Goal: Task Accomplishment & Management: Manage account settings

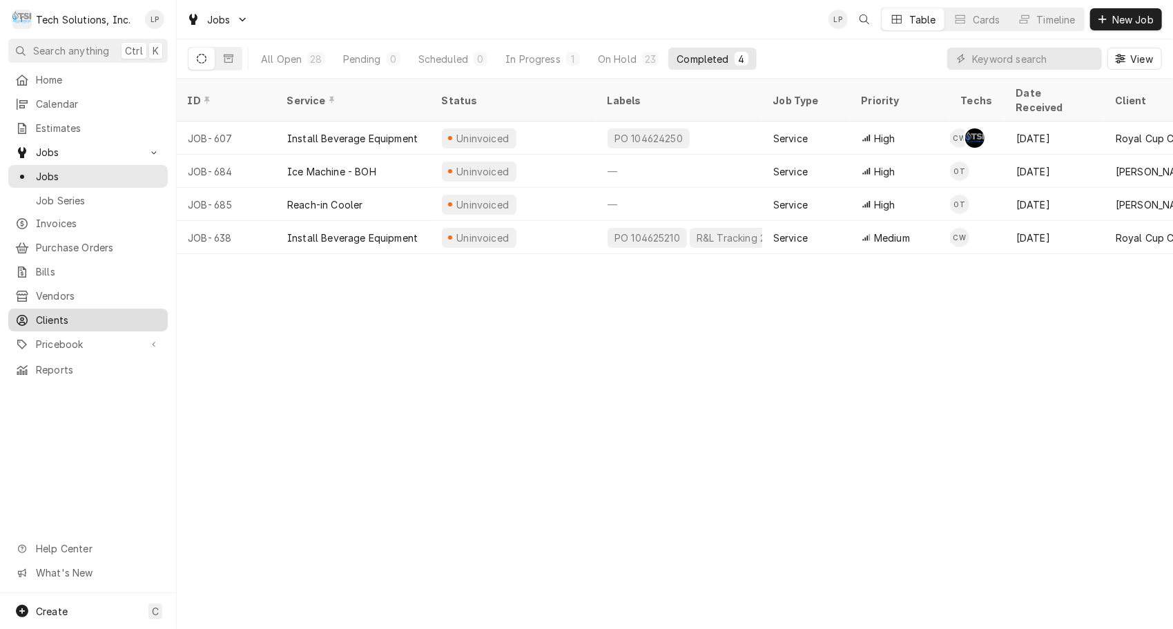
click at [61, 313] on span "Clients" at bounding box center [98, 320] width 125 height 14
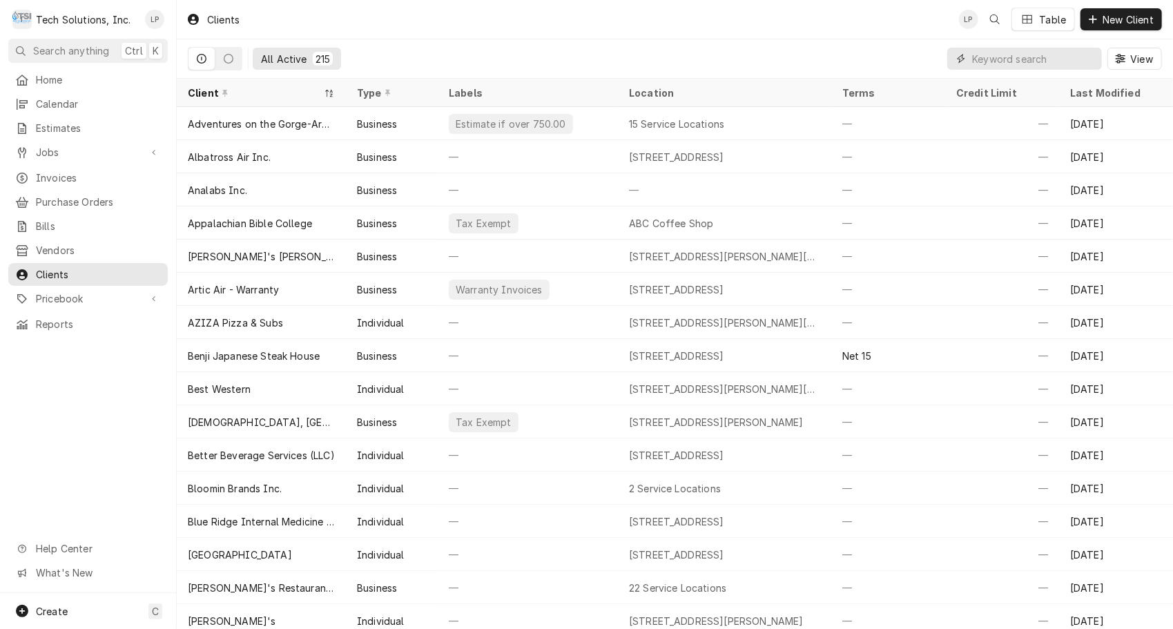
click at [998, 57] on input "Dynamic Content Wrapper" at bounding box center [1033, 59] width 123 height 22
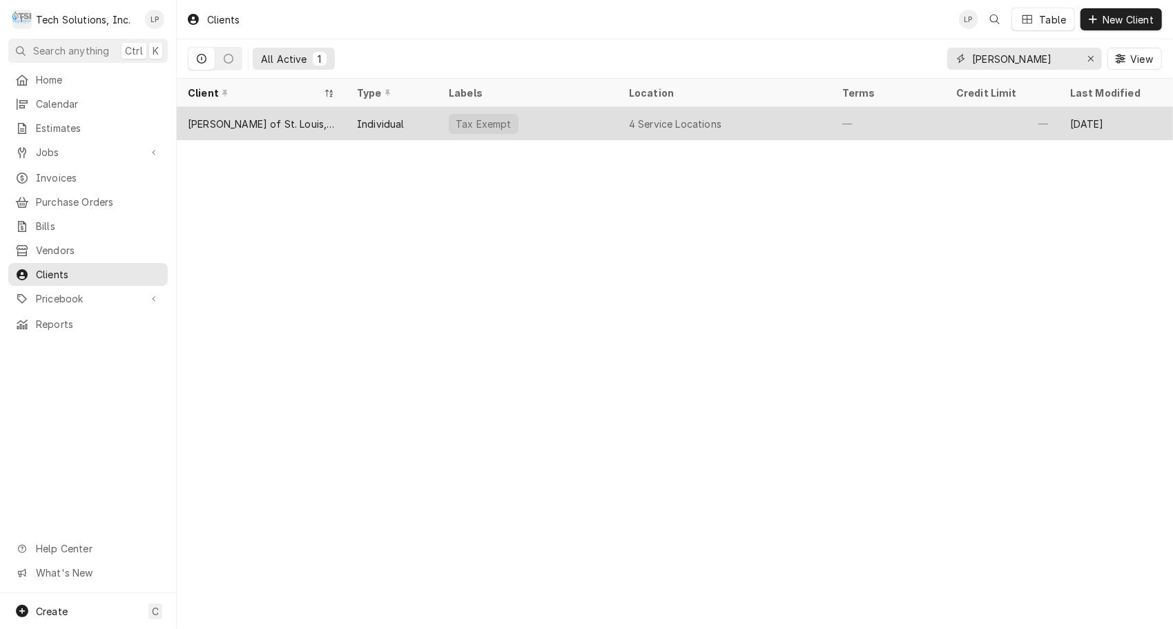
type input "vivian"
click at [318, 120] on div "[PERSON_NAME] of St. Louis, Inc." at bounding box center [261, 123] width 169 height 33
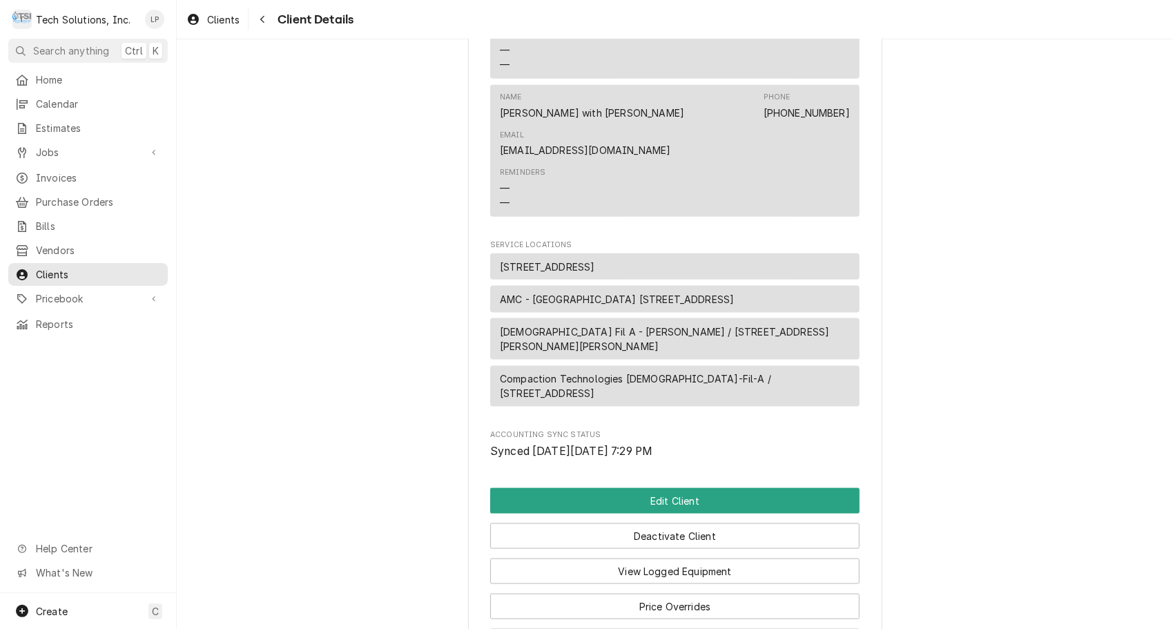
scroll to position [1094, 0]
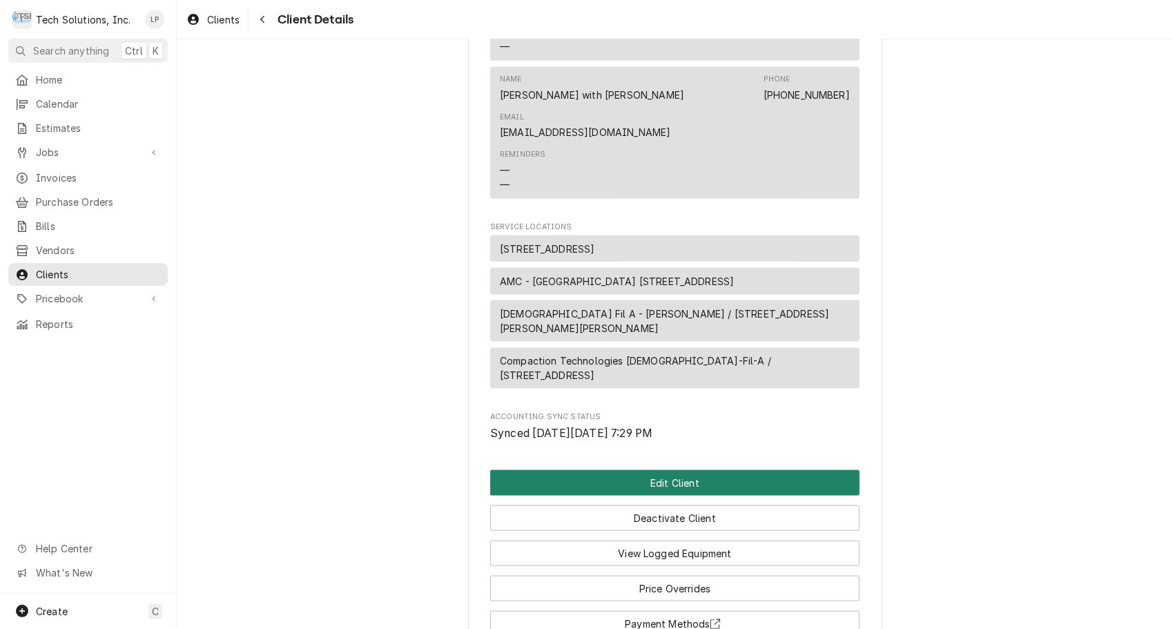
click at [684, 470] on button "Edit Client" at bounding box center [674, 483] width 369 height 26
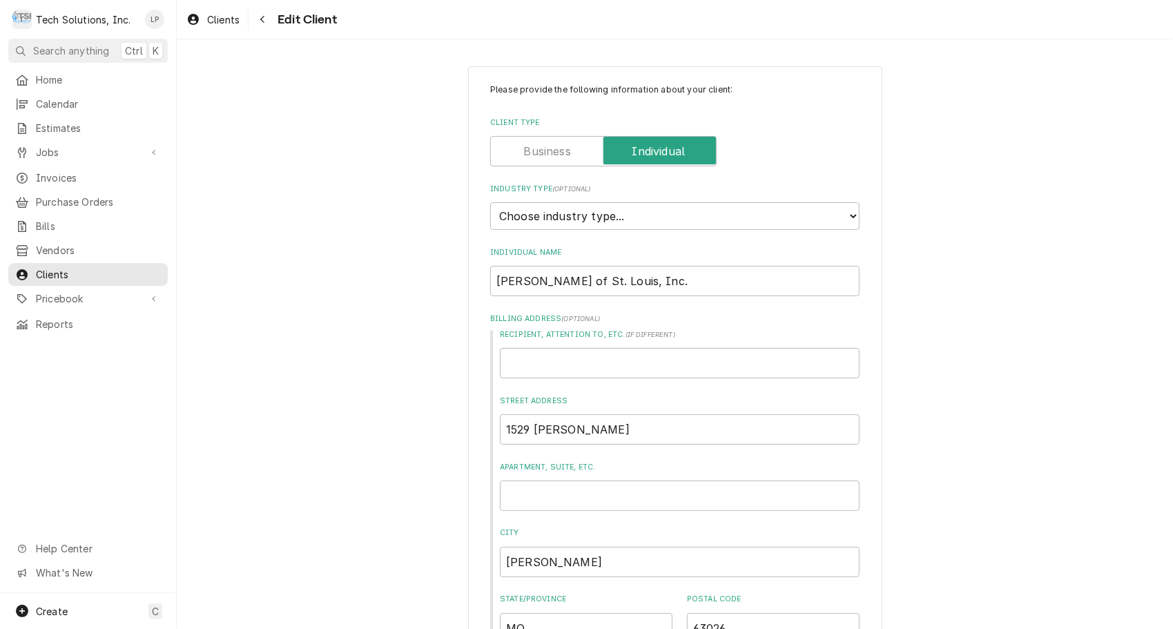
click at [684, 398] on label "Street Address" at bounding box center [680, 401] width 360 height 11
click at [684, 414] on input "1529 Ocello" at bounding box center [680, 429] width 360 height 30
click at [556, 143] on label "Client Type" at bounding box center [603, 151] width 226 height 30
click at [556, 143] on input "Client Type" at bounding box center [603, 151] width 214 height 30
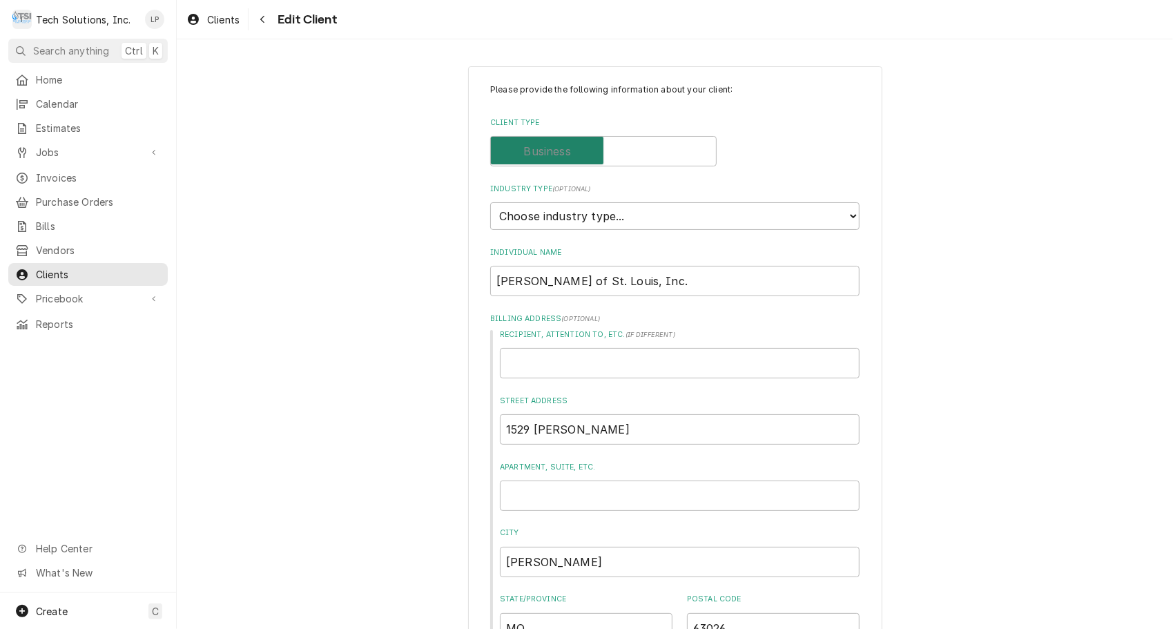
checkbox input "false"
type textarea "x"
click at [844, 217] on select "Choose industry type... Residential Commercial Industrial Government" at bounding box center [674, 216] width 369 height 28
select select "2"
click at [490, 202] on select "Choose industry type... Residential Commercial Industrial Government" at bounding box center [674, 216] width 369 height 28
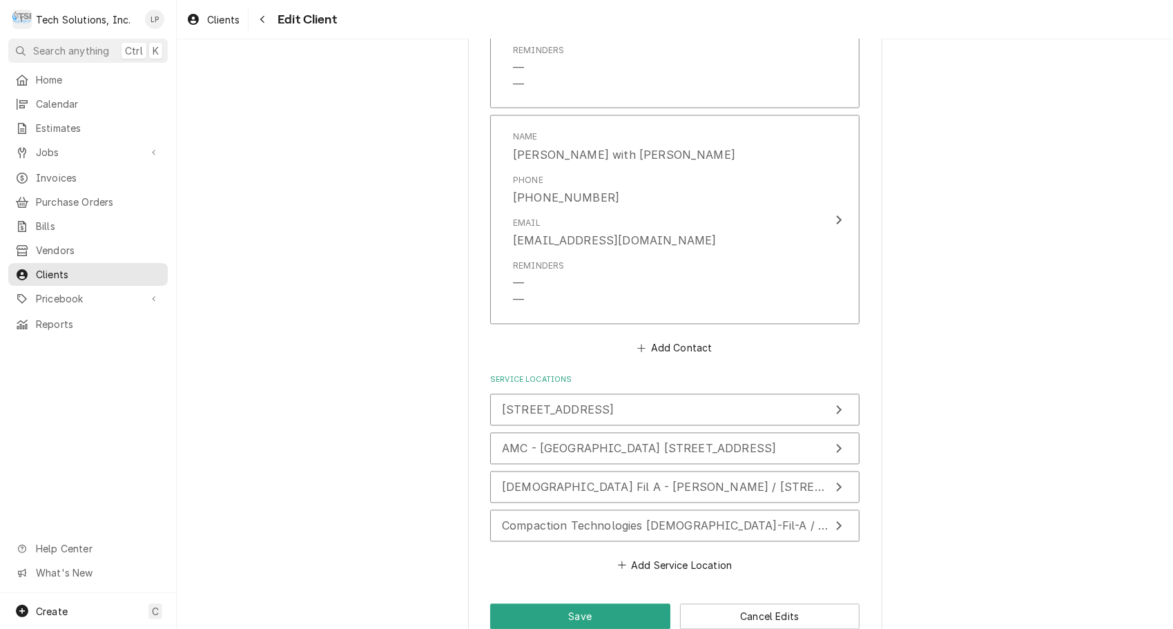
scroll to position [1725, 0]
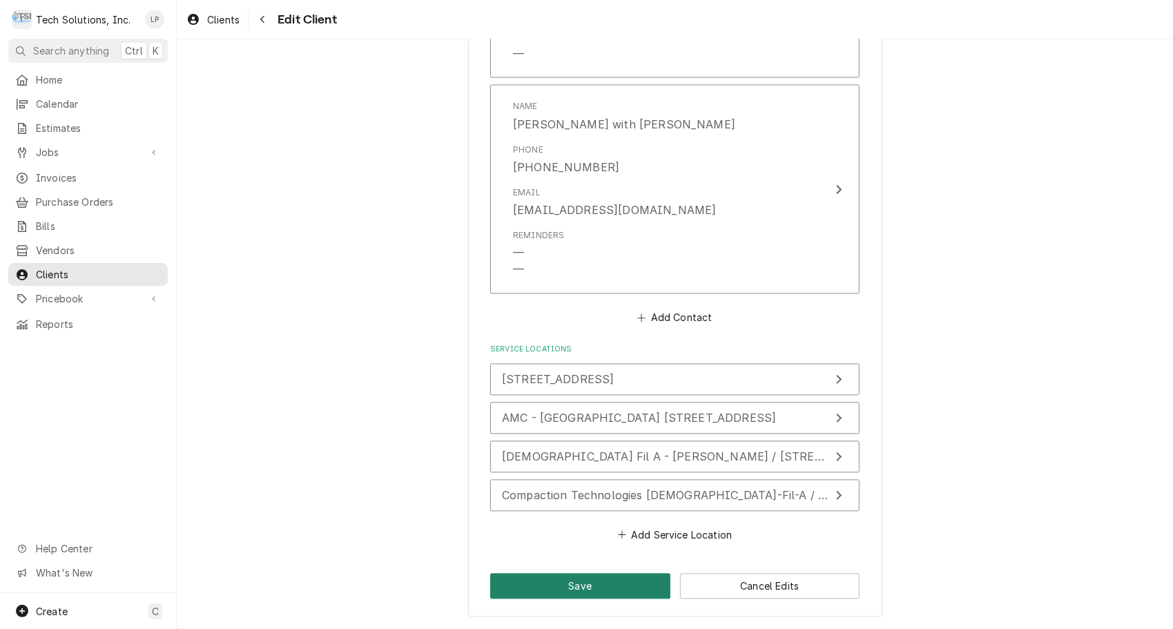
click at [585, 588] on button "Save" at bounding box center [580, 587] width 180 height 26
type textarea "x"
